Goal: Consume media (video, audio)

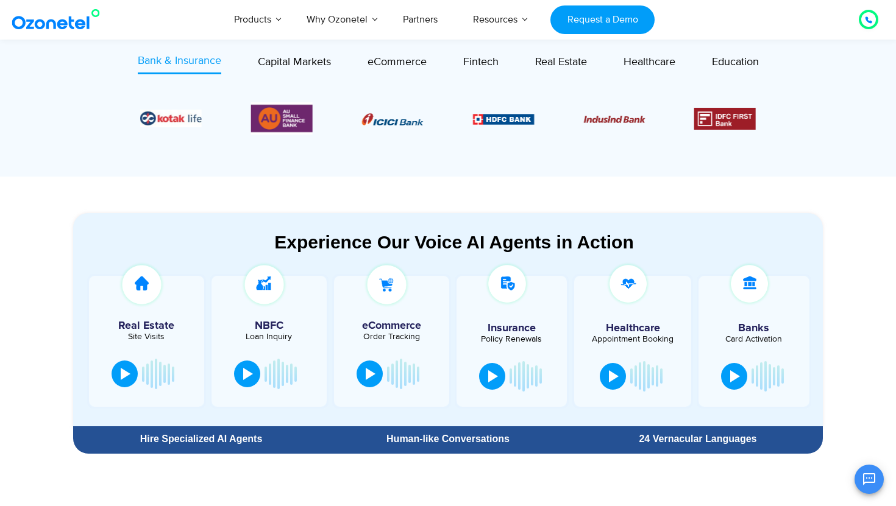
scroll to position [506, 0]
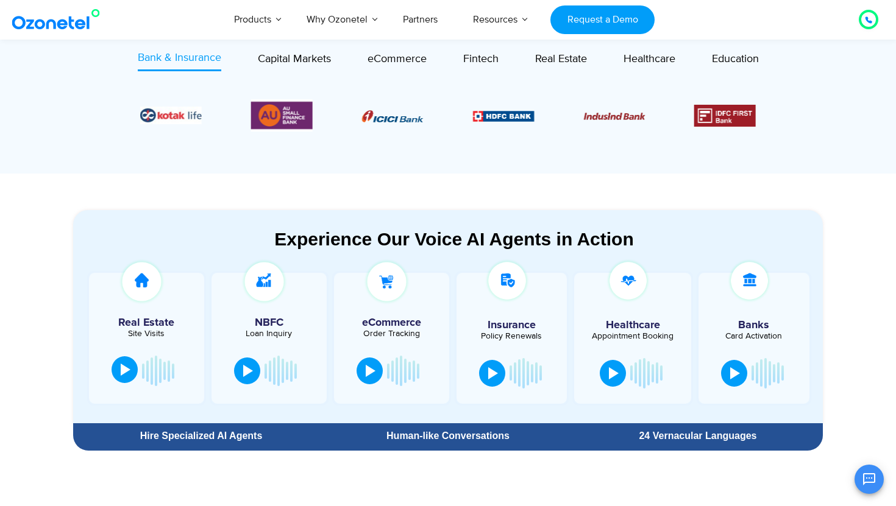
click at [129, 372] on div at bounding box center [126, 370] width 10 height 12
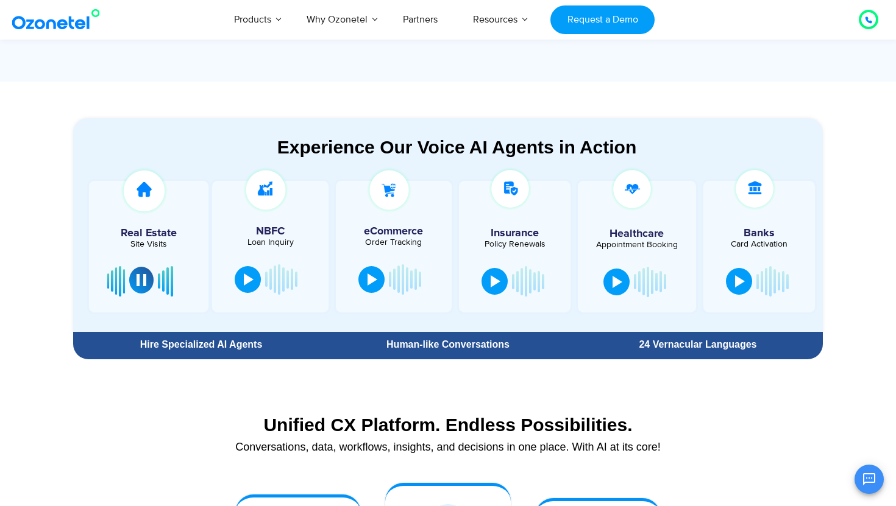
scroll to position [617, 0]
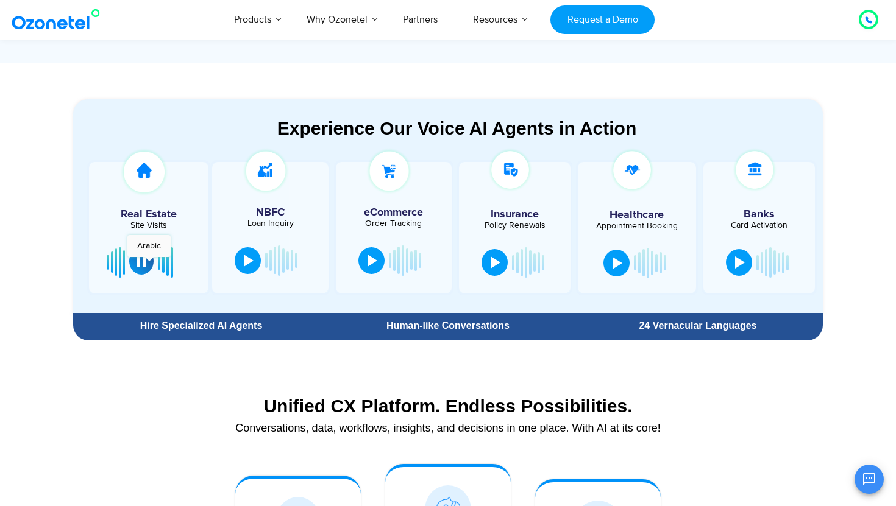
click at [149, 263] on button at bounding box center [141, 261] width 24 height 27
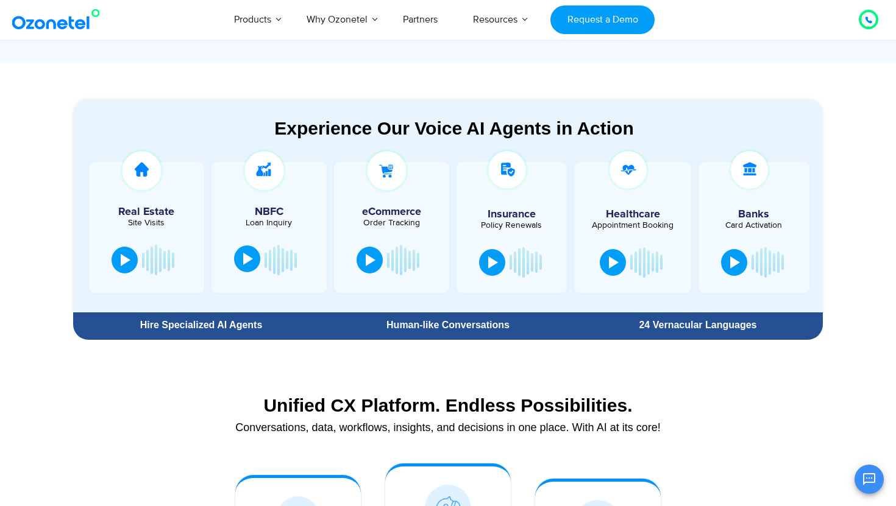
click at [248, 261] on div at bounding box center [248, 259] width 10 height 12
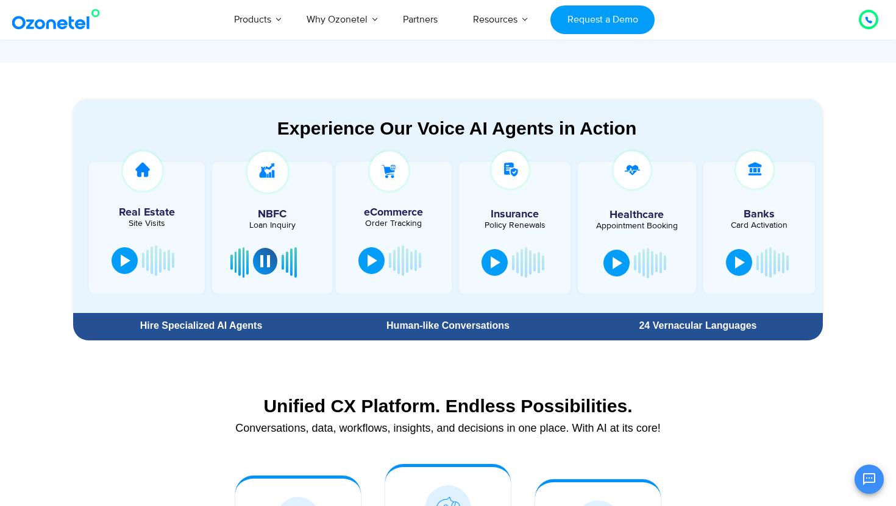
click at [267, 264] on div at bounding box center [265, 261] width 10 height 12
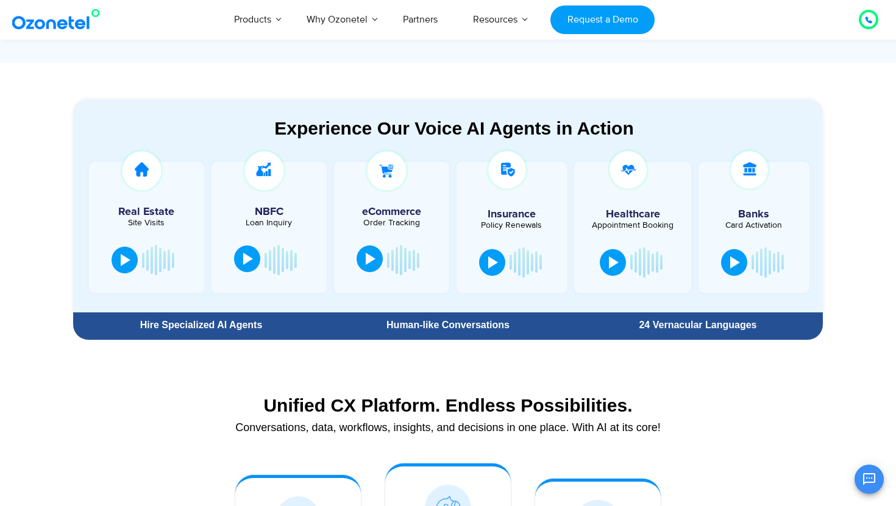
click at [368, 264] on div at bounding box center [371, 259] width 10 height 12
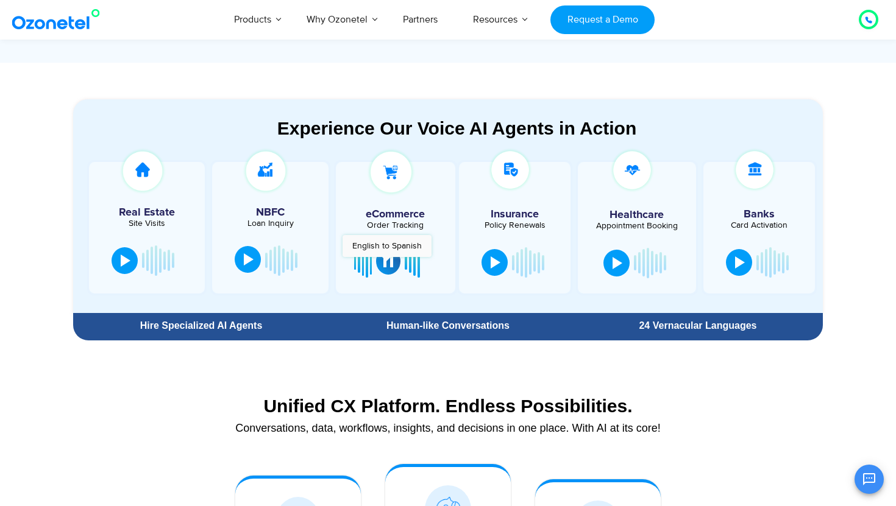
click at [386, 263] on div at bounding box center [388, 261] width 10 height 12
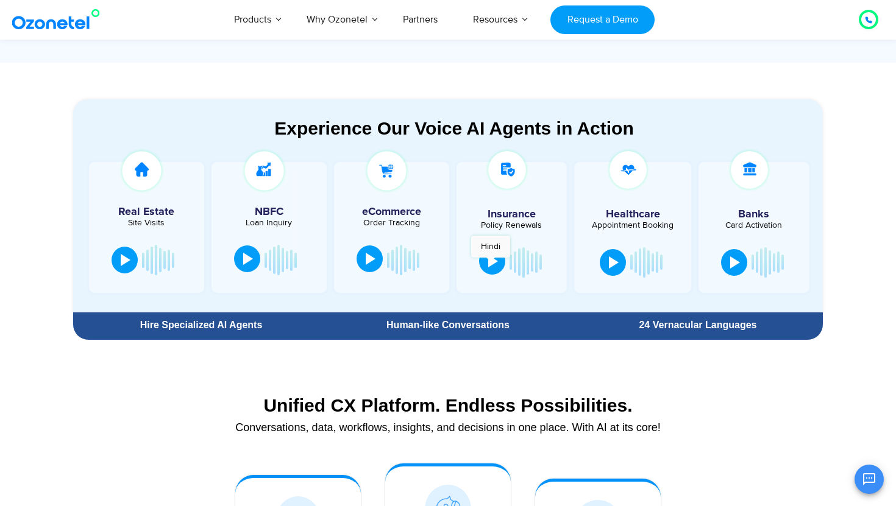
click at [491, 264] on div at bounding box center [493, 261] width 10 height 12
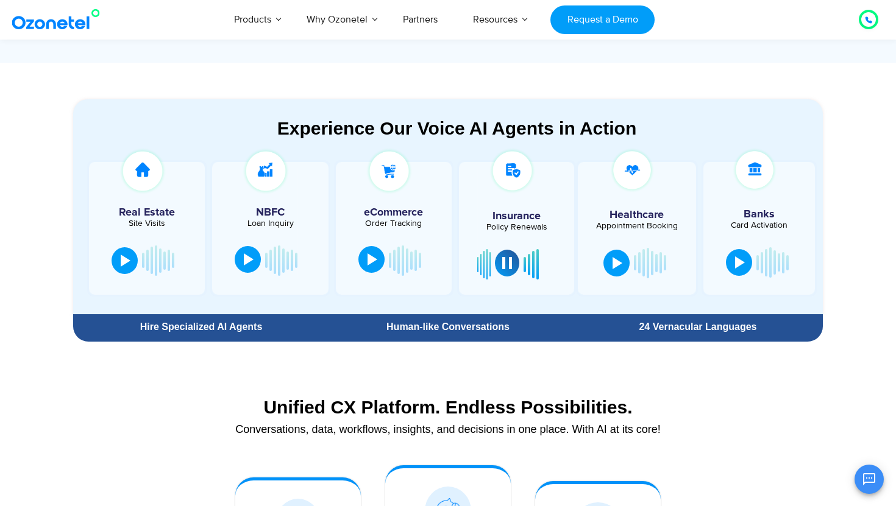
click at [509, 269] on div at bounding box center [507, 263] width 10 height 12
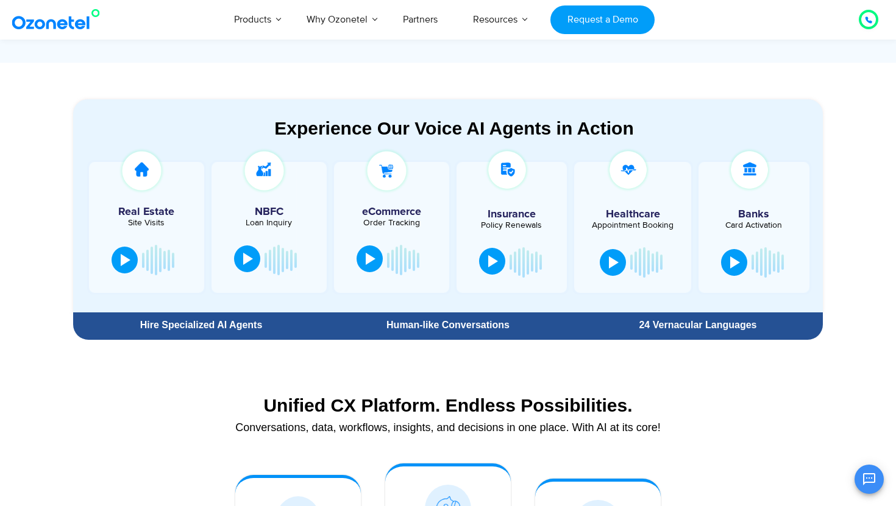
click at [598, 270] on div at bounding box center [632, 262] width 74 height 37
click at [617, 269] on button at bounding box center [613, 261] width 26 height 27
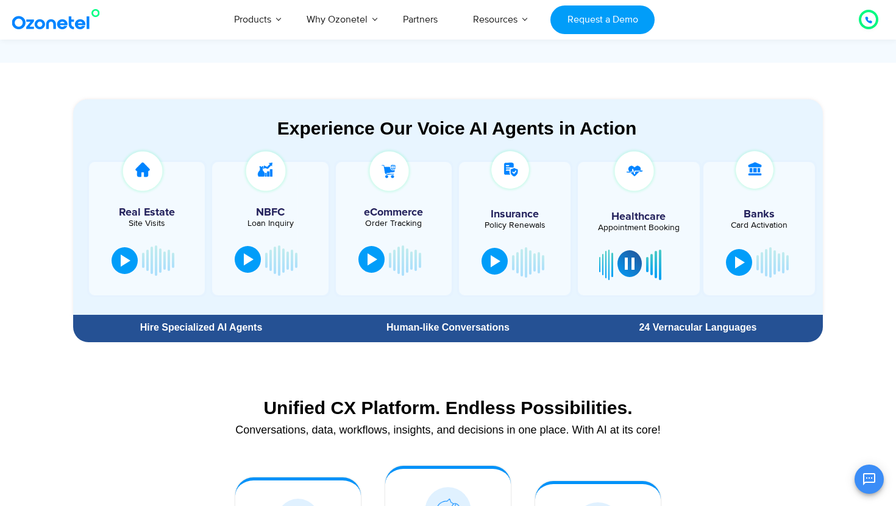
click at [634, 266] on div at bounding box center [630, 264] width 10 height 12
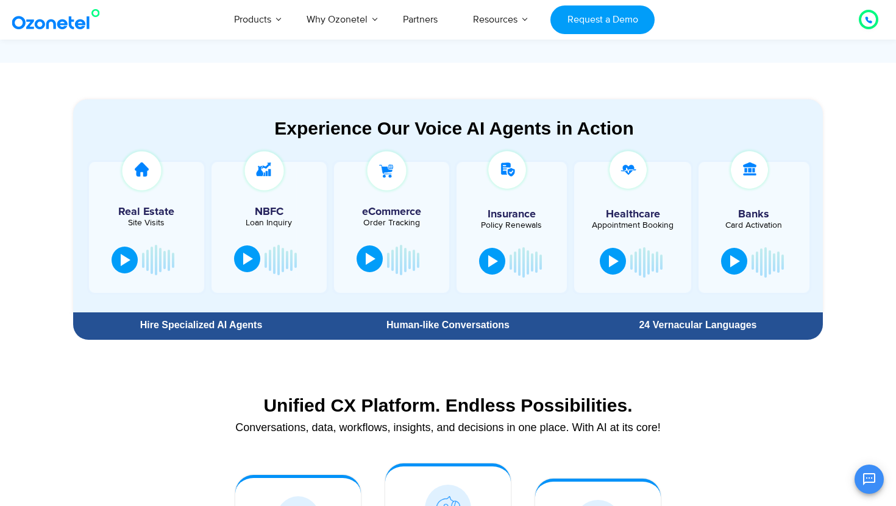
click at [737, 265] on div at bounding box center [735, 261] width 10 height 12
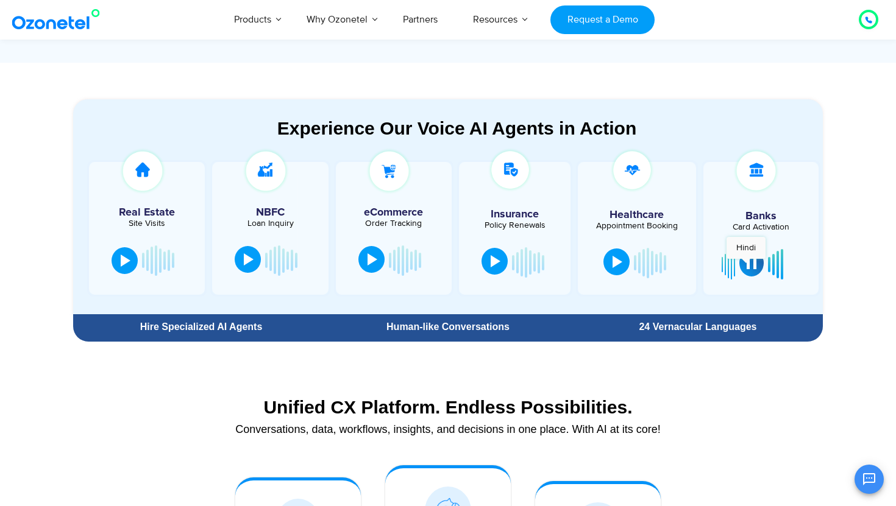
click at [747, 265] on div at bounding box center [752, 263] width 10 height 12
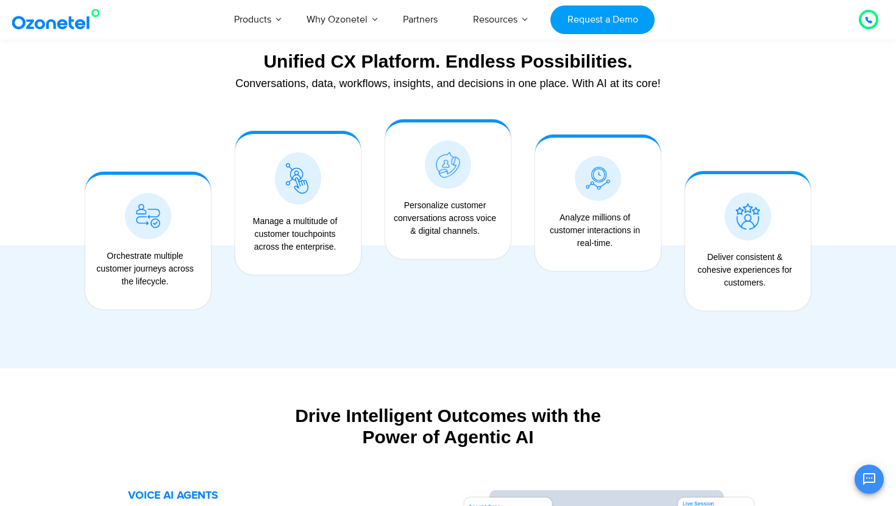
scroll to position [990, 0]
